Goal: Information Seeking & Learning: Learn about a topic

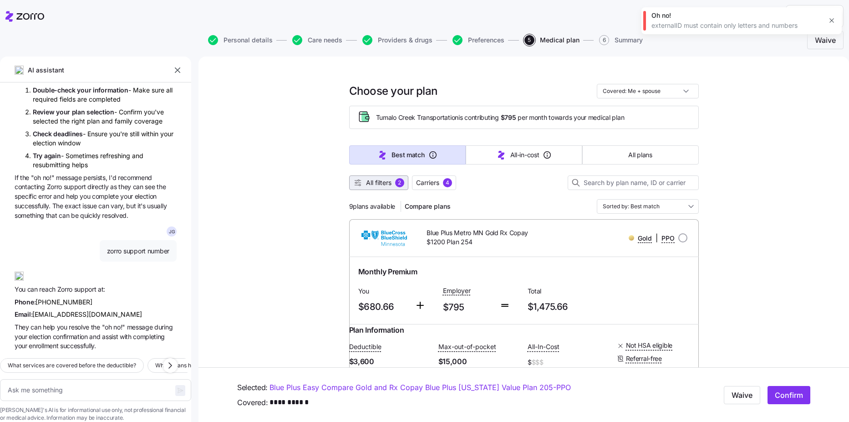
click at [388, 184] on span "All filters" at bounding box center [378, 182] width 25 height 9
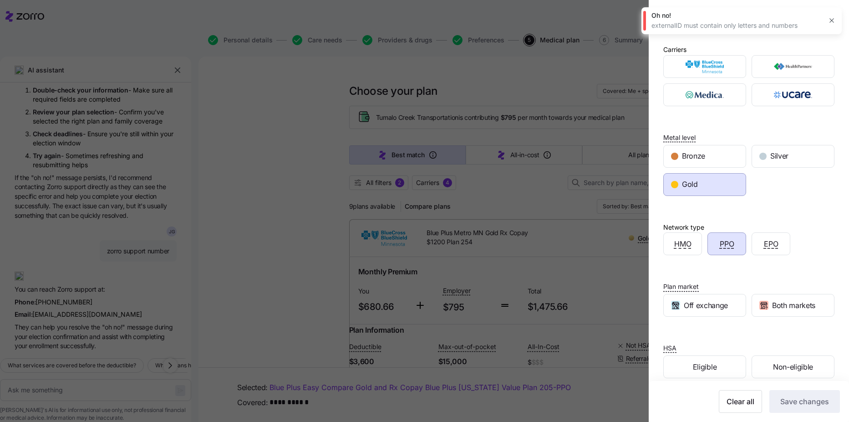
scroll to position [12, 0]
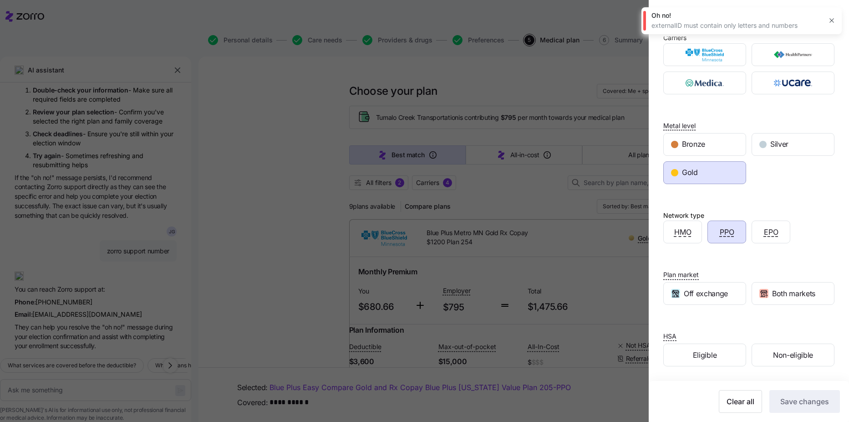
click at [537, 128] on div at bounding box center [424, 211] width 849 height 422
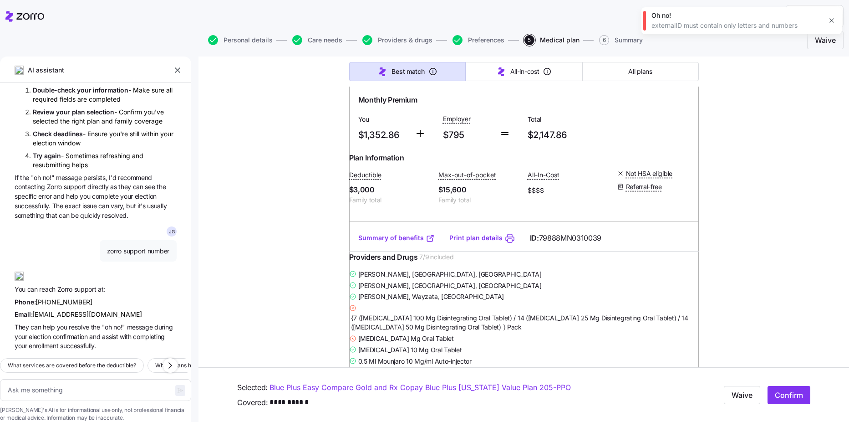
scroll to position [3268, 0]
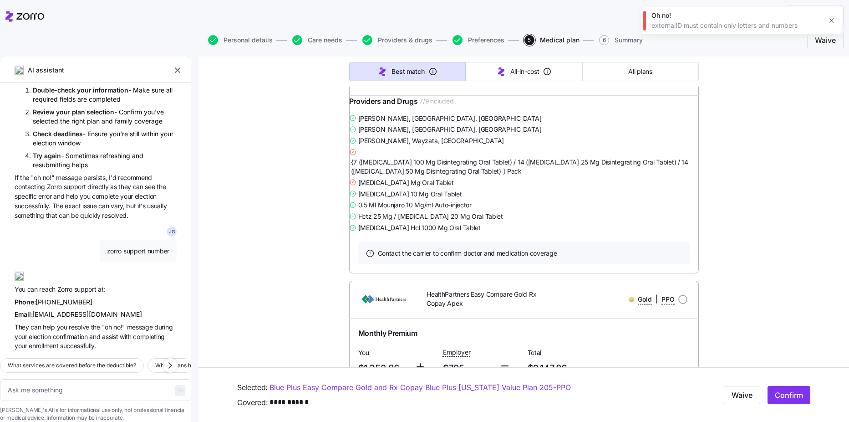
type textarea "x"
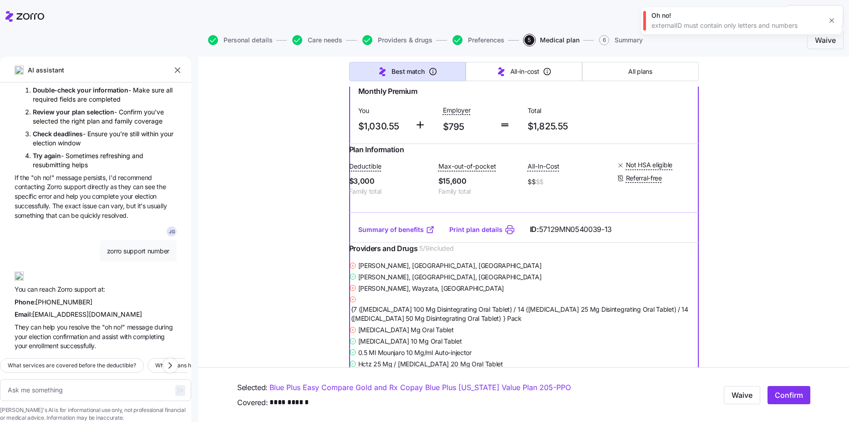
scroll to position [1402, 0]
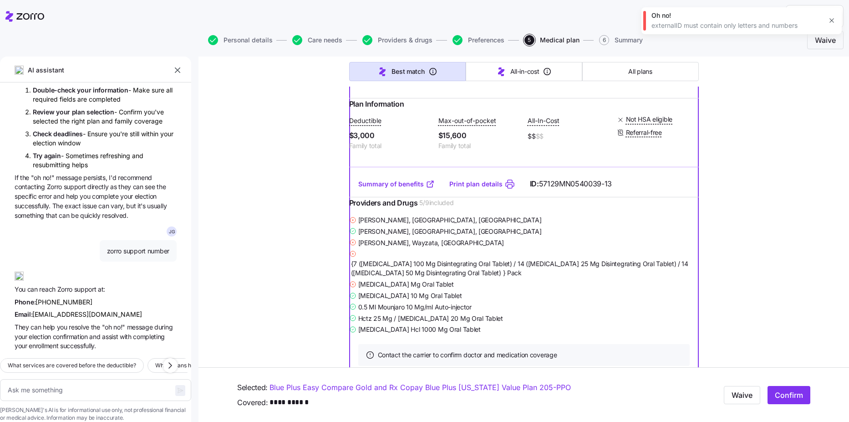
click at [410, 188] on link "Summary of benefits" at bounding box center [396, 183] width 76 height 9
click at [408, 188] on link "Summary of benefits" at bounding box center [396, 183] width 76 height 9
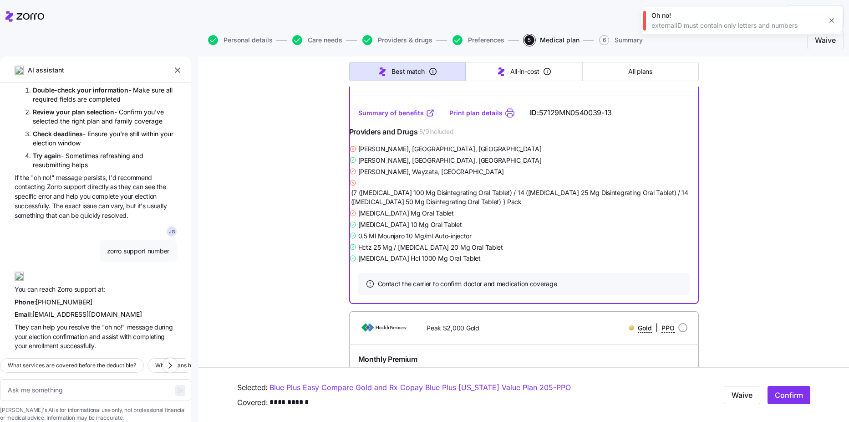
scroll to position [1493, 0]
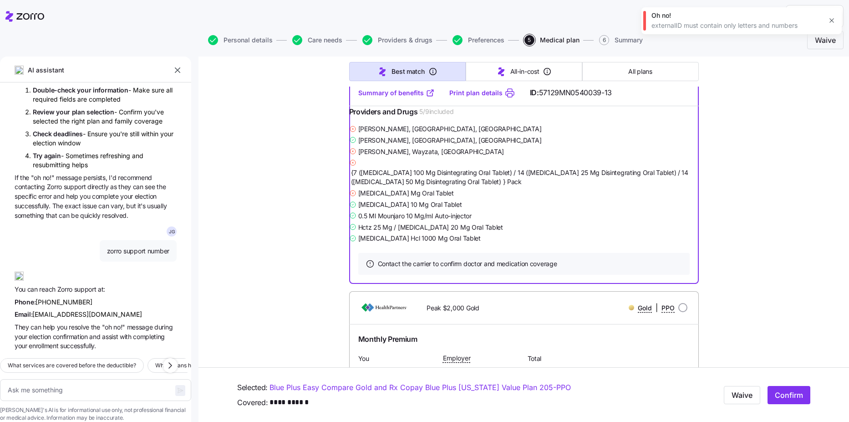
click at [356, 197] on icon at bounding box center [352, 192] width 7 height 7
drag, startPoint x: 358, startPoint y: 291, endPoint x: 404, endPoint y: 302, distance: 46.8
click at [404, 209] on span "[MEDICAL_DATA] 10 Mg Oral Tablet" at bounding box center [410, 204] width 104 height 9
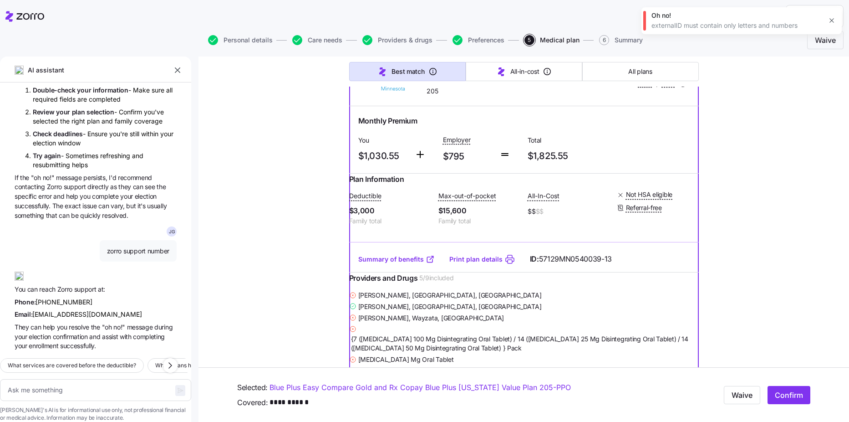
scroll to position [1311, 0]
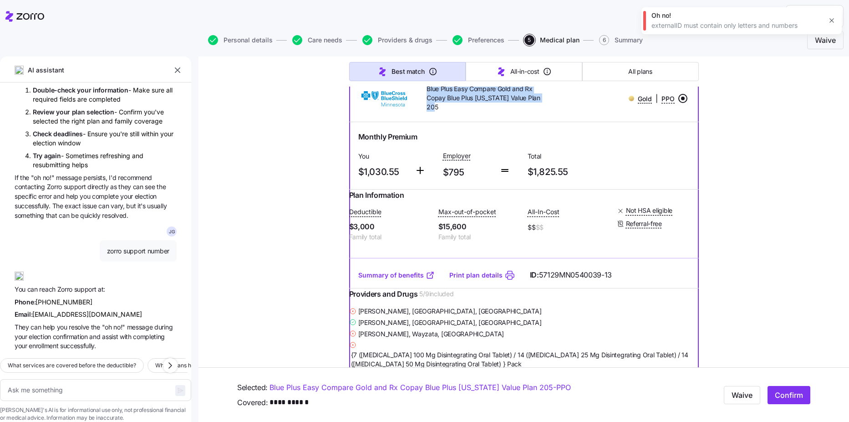
drag, startPoint x: 453, startPoint y: 193, endPoint x: 422, endPoint y: 167, distance: 40.3
click at [422, 116] on div "Blue Plus Easy Compare Gold and Rx Copay Blue Plus [US_STATE] Value Plan 205" at bounding box center [482, 99] width 140 height 36
copy span "Blue Plus Easy Compare Gold and Rx Copay Blue Plus [US_STATE] Value Plan 205"
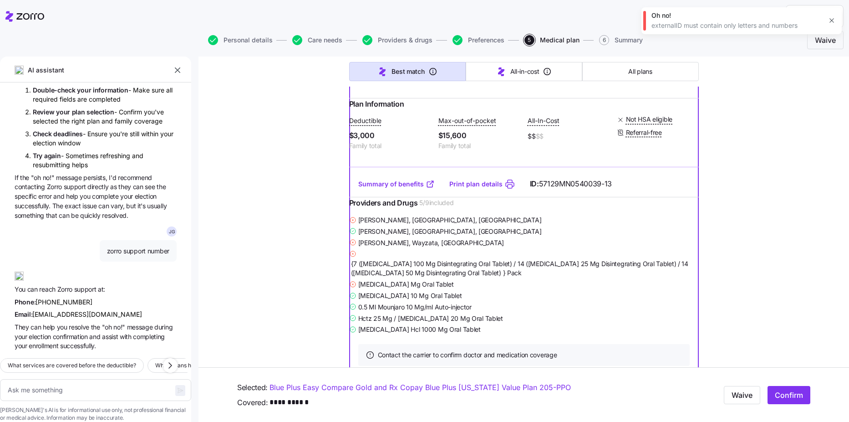
scroll to position [1356, 0]
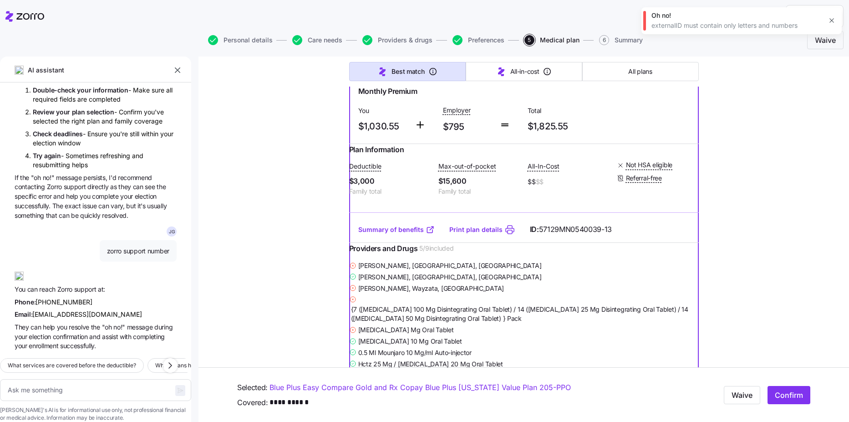
click at [833, 22] on icon "button" at bounding box center [831, 20] width 7 height 7
click at [778, 396] on span "Confirm" at bounding box center [789, 394] width 28 height 11
type textarea "x"
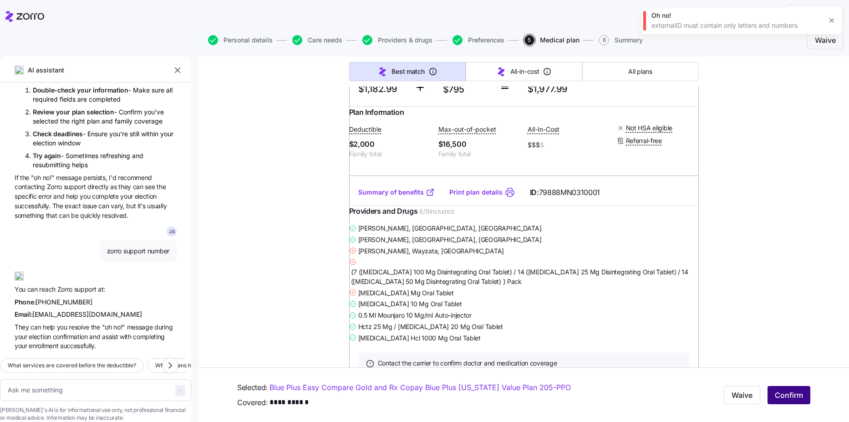
scroll to position [2176, 0]
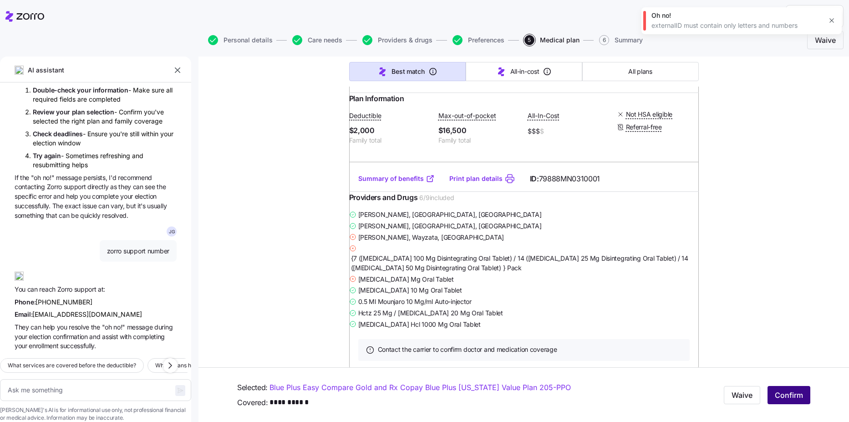
click at [397, 183] on link "Summary of benefits" at bounding box center [396, 178] width 76 height 9
click at [407, 183] on link "Summary of benefits" at bounding box center [396, 178] width 76 height 9
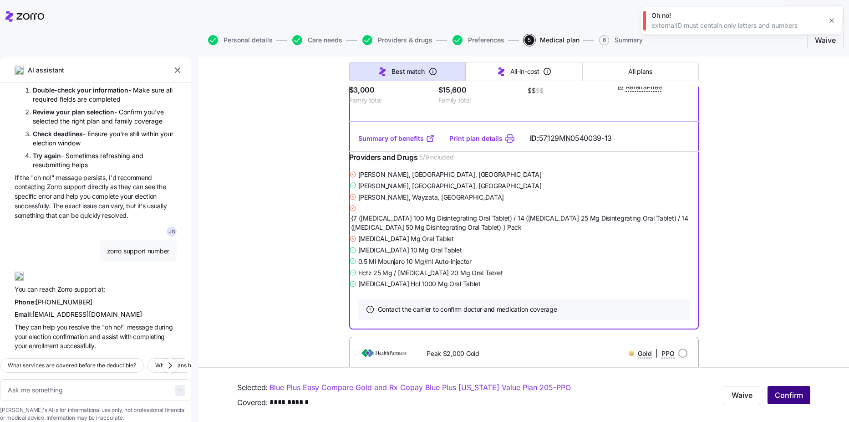
scroll to position [1402, 0]
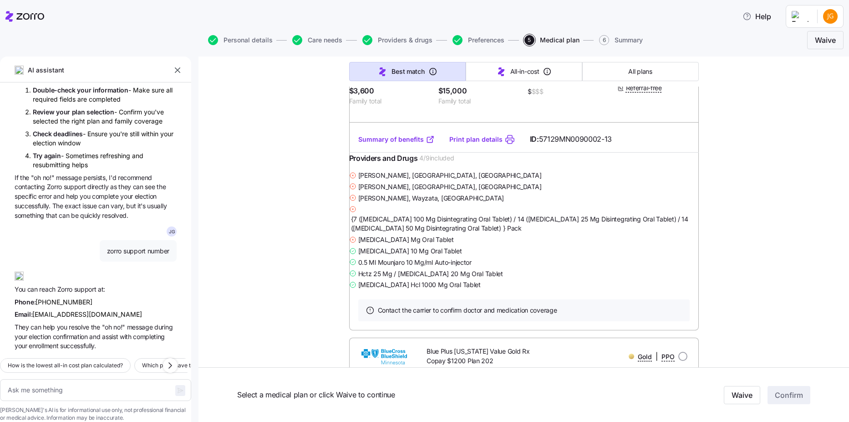
scroll to position [273, 0]
